Goal: Information Seeking & Learning: Check status

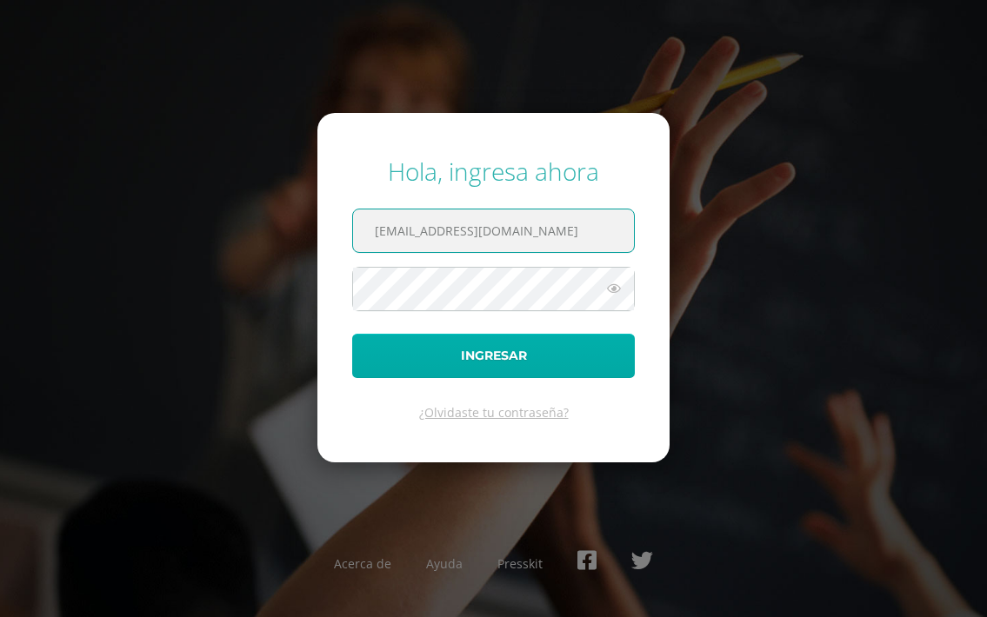
click at [566, 360] on button "Ingresar" at bounding box center [493, 356] width 283 height 44
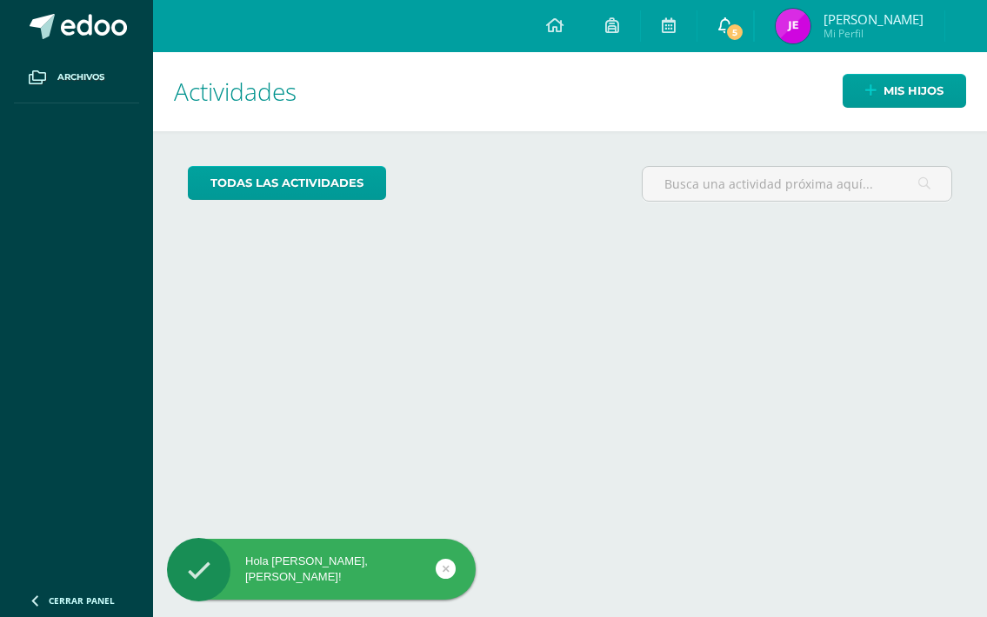
click at [744, 28] on span "5" at bounding box center [734, 32] width 19 height 19
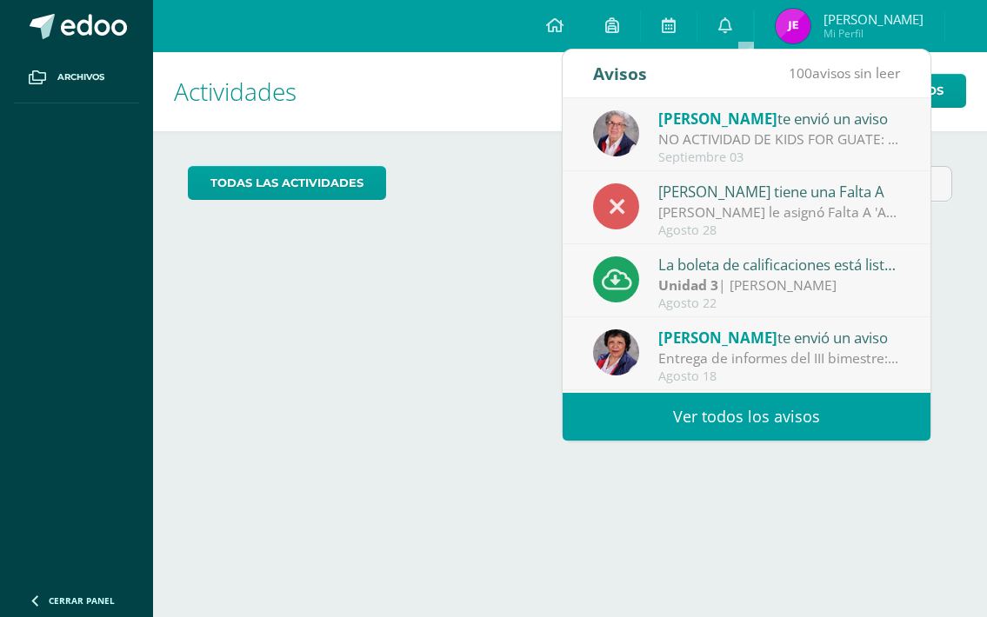
click at [769, 216] on div "[PERSON_NAME] le asignó Falta A 'Académico: No entregó tarea' al alumno [PERSON…" at bounding box center [779, 213] width 242 height 20
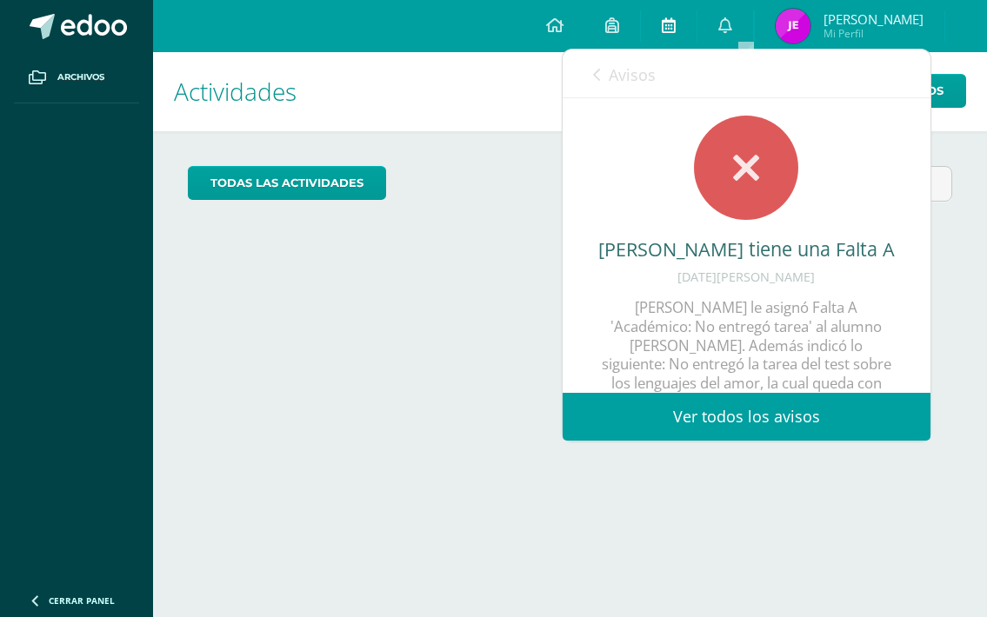
click at [675, 30] on icon at bounding box center [668, 25] width 14 height 16
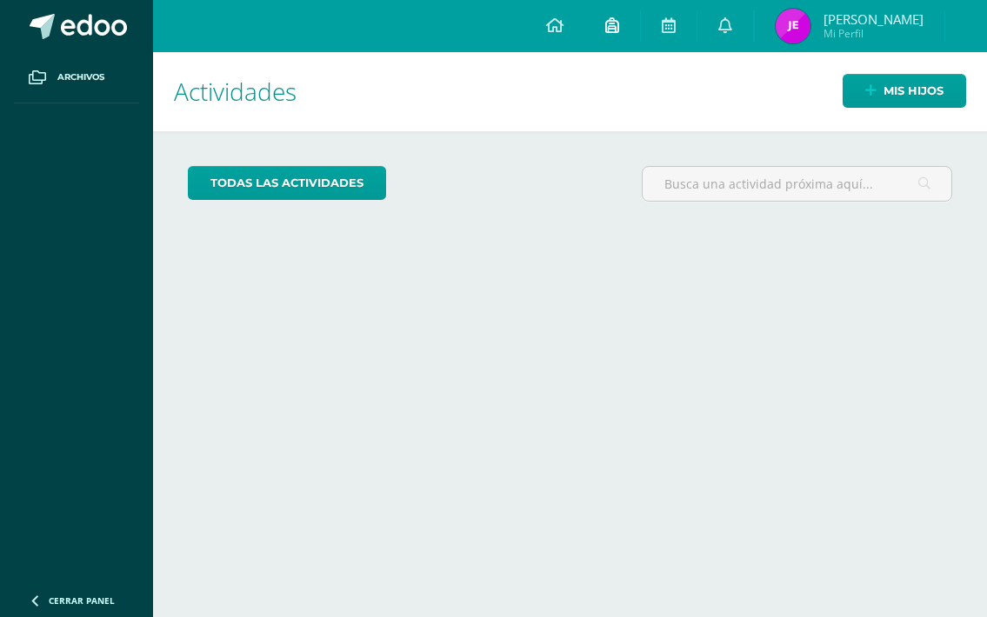
click at [619, 30] on icon at bounding box center [612, 25] width 14 height 16
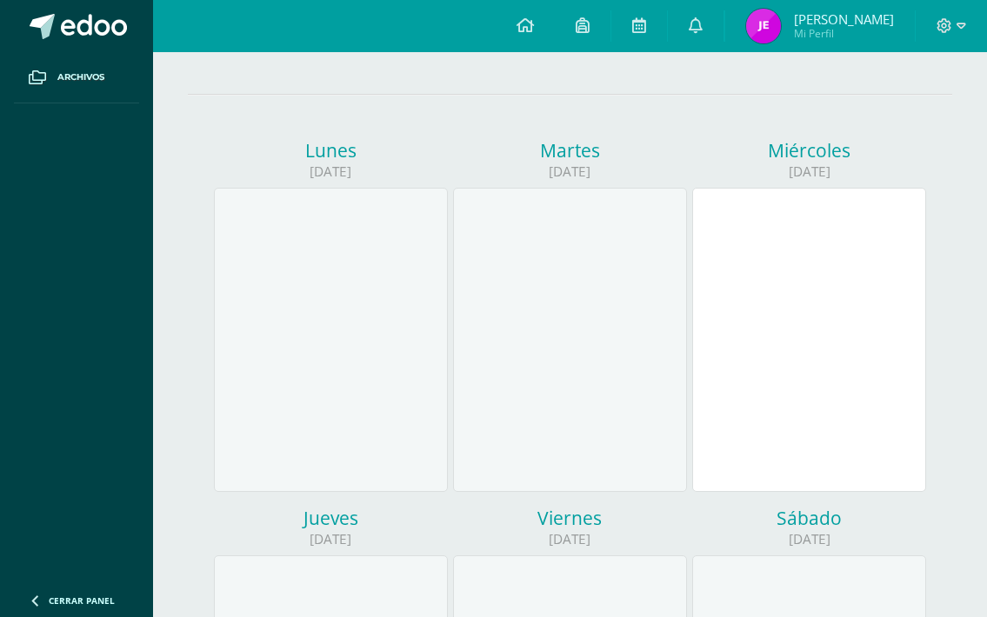
scroll to position [151, 0]
click at [771, 333] on div at bounding box center [809, 336] width 234 height 304
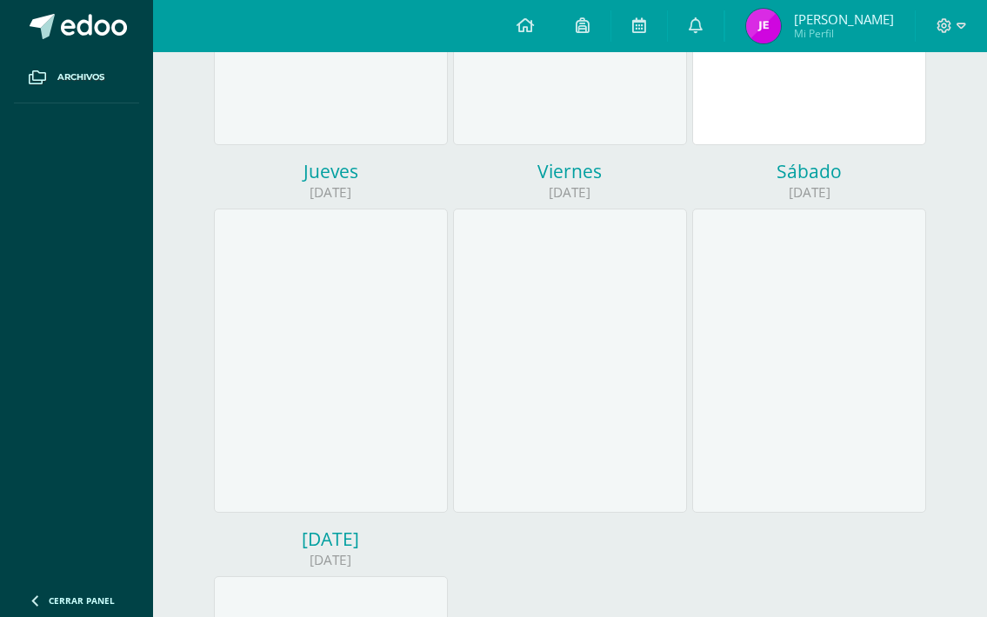
scroll to position [511, 0]
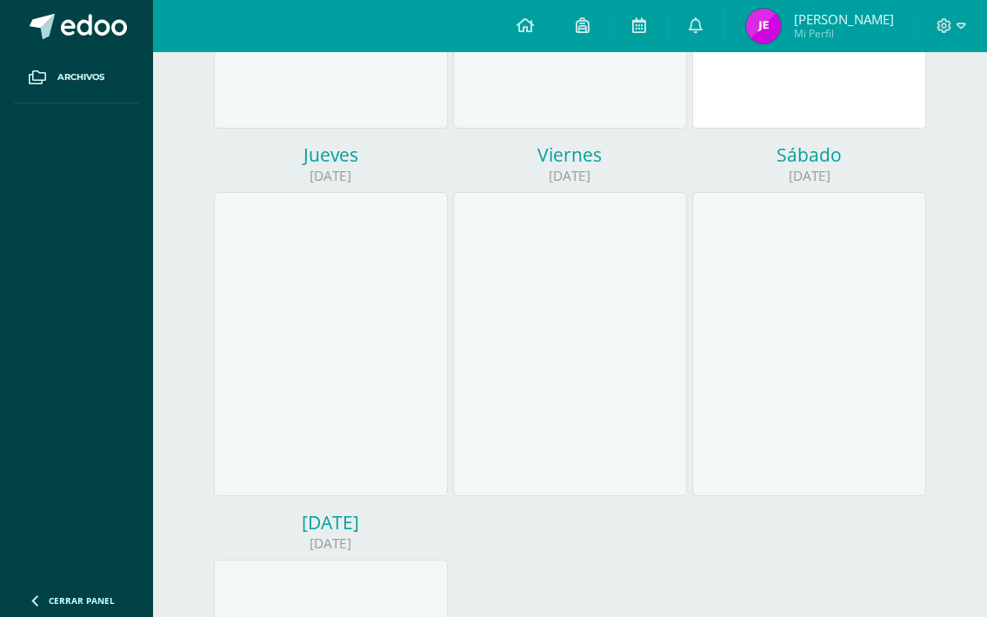
click at [340, 325] on div at bounding box center [331, 344] width 234 height 304
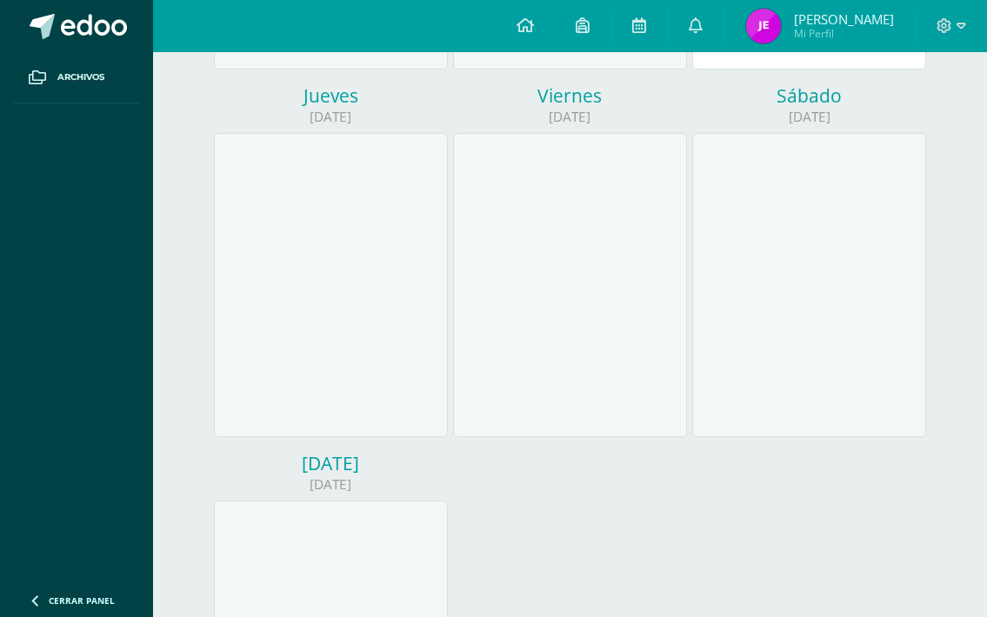
scroll to position [582, 0]
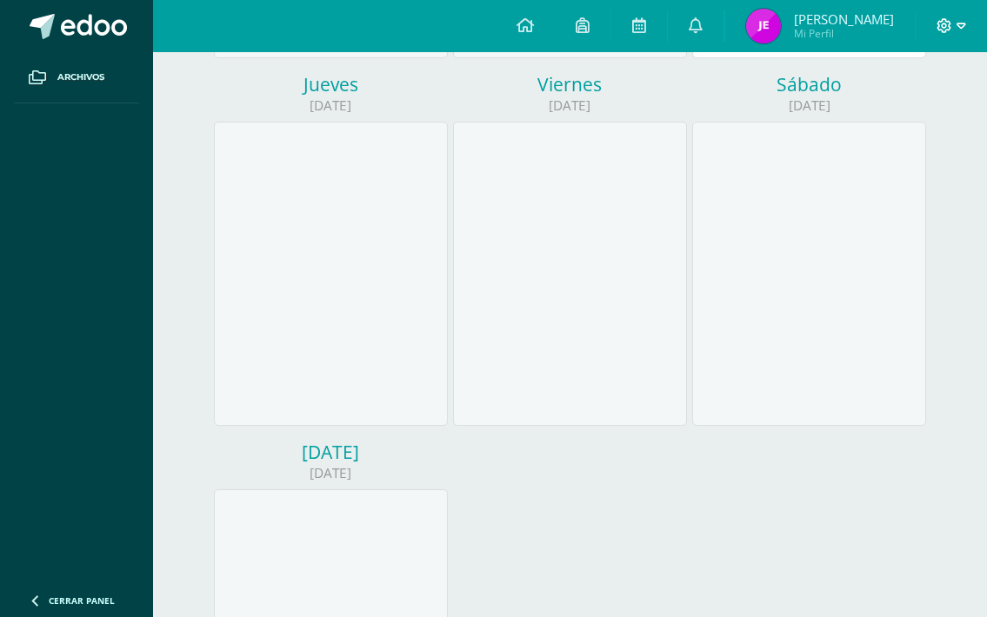
click at [960, 25] on icon at bounding box center [961, 26] width 10 height 16
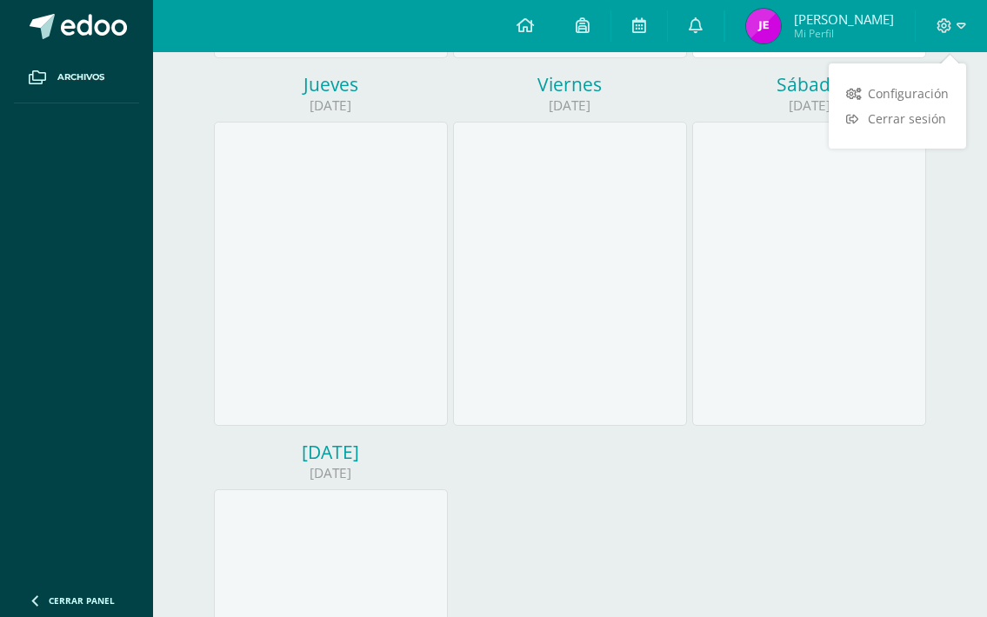
click at [845, 24] on span "[PERSON_NAME]" at bounding box center [844, 18] width 100 height 17
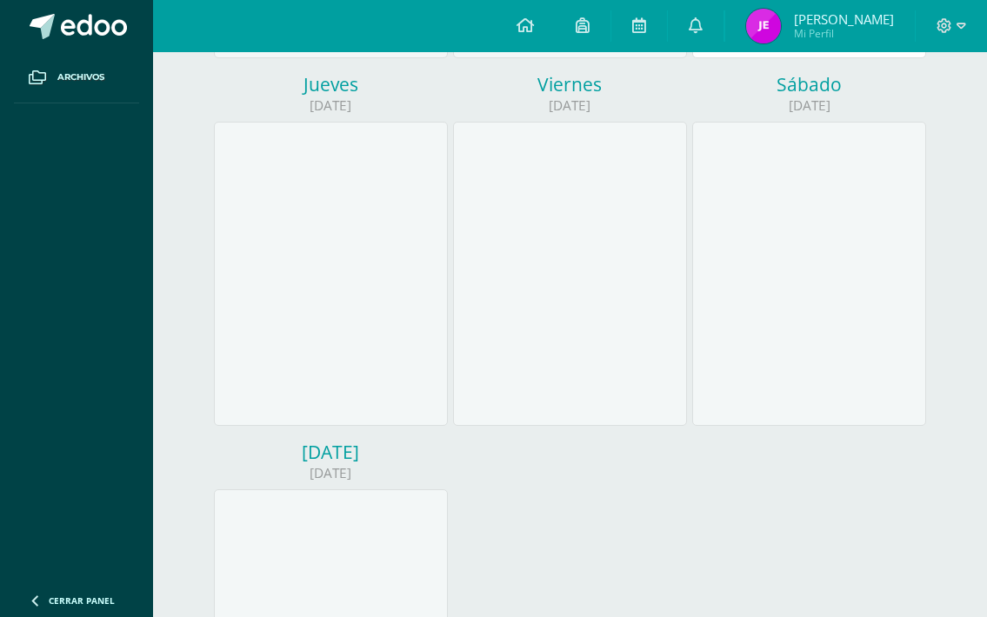
click at [845, 24] on span "[PERSON_NAME]" at bounding box center [844, 18] width 100 height 17
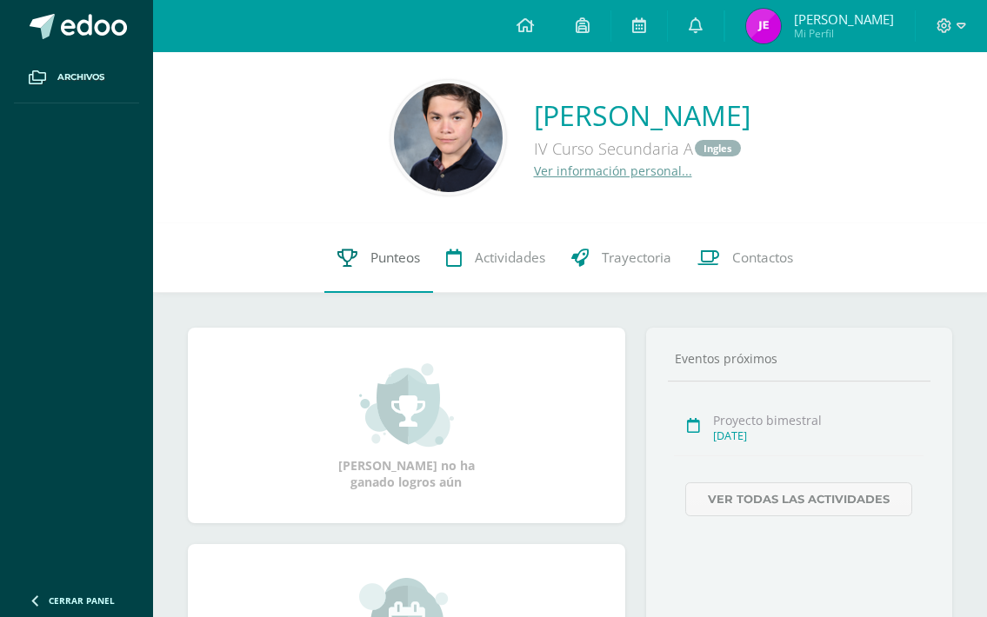
click at [396, 255] on span "Punteos" at bounding box center [395, 258] width 50 height 18
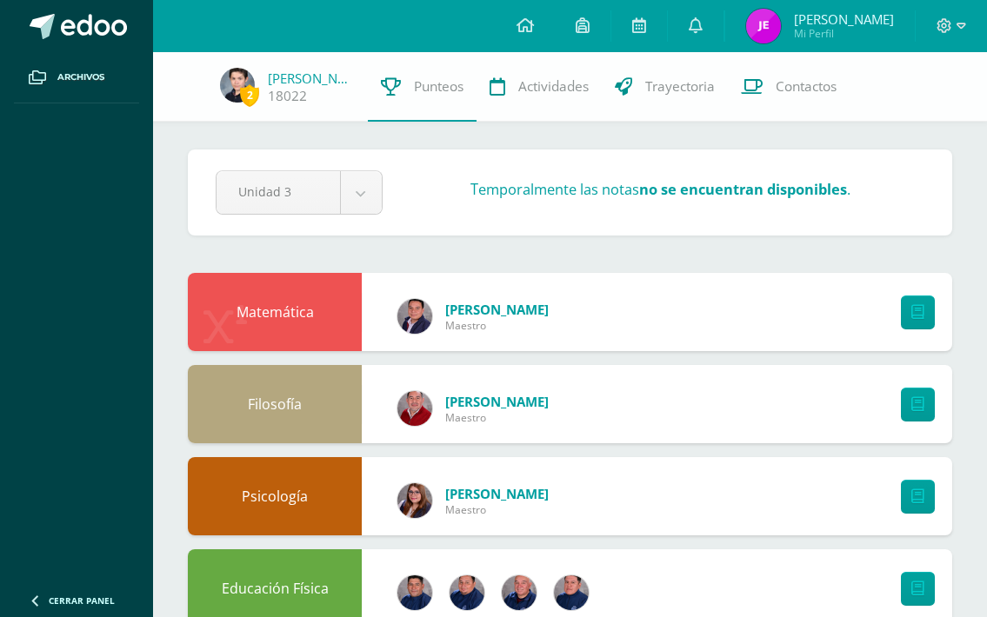
scroll to position [113, 0]
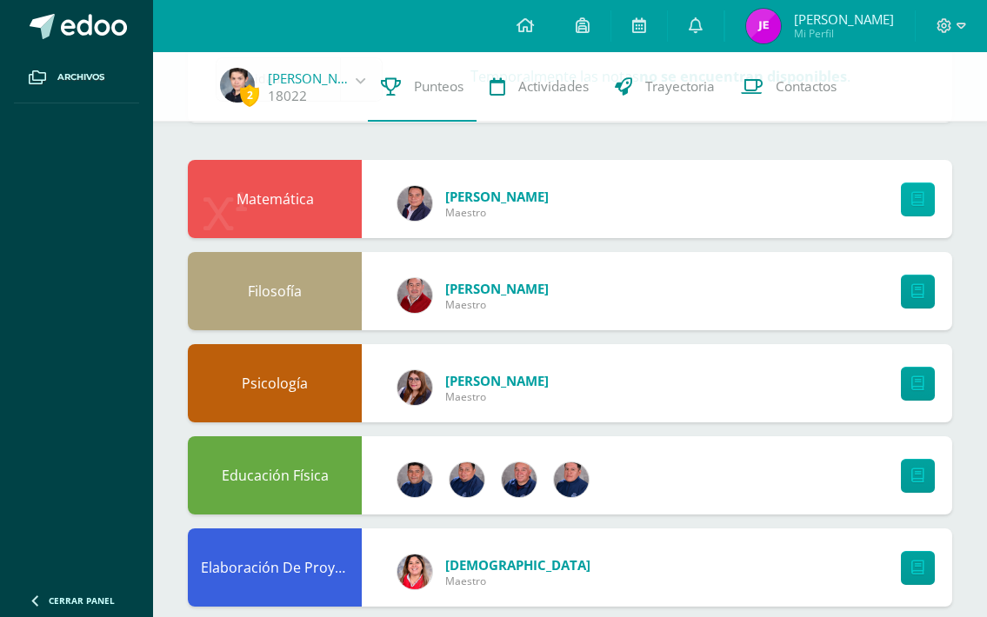
click at [912, 196] on icon at bounding box center [917, 199] width 13 height 15
click at [432, 82] on span "Punteos" at bounding box center [439, 86] width 50 height 18
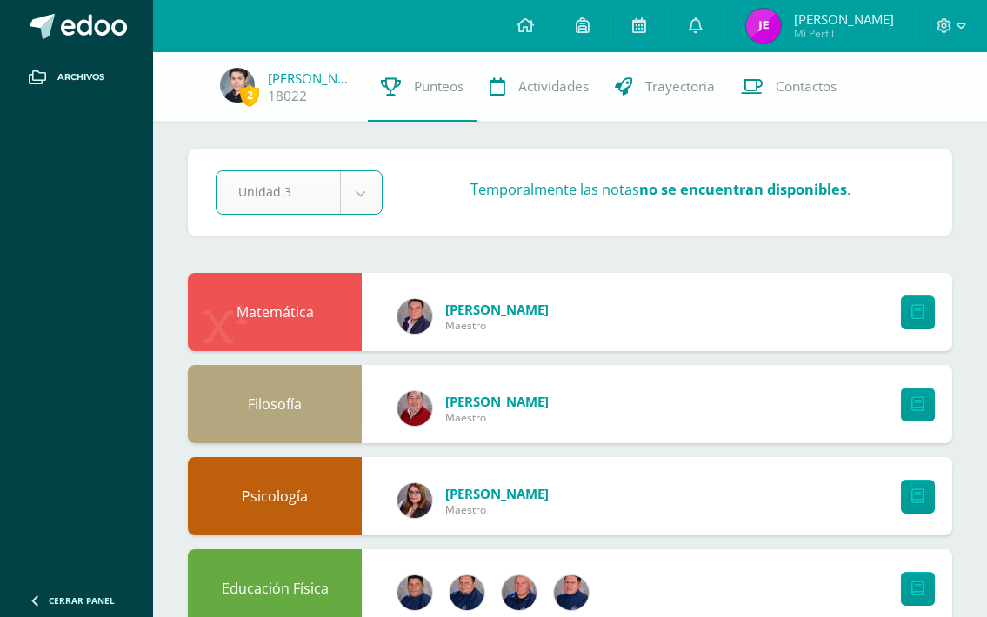
click at [610, 195] on h3 "Temporalmente las notas no se encuentran disponibles ." at bounding box center [660, 189] width 380 height 20
click at [553, 93] on span "Actividades" at bounding box center [553, 86] width 70 height 18
